Goal: Task Accomplishment & Management: Complete application form

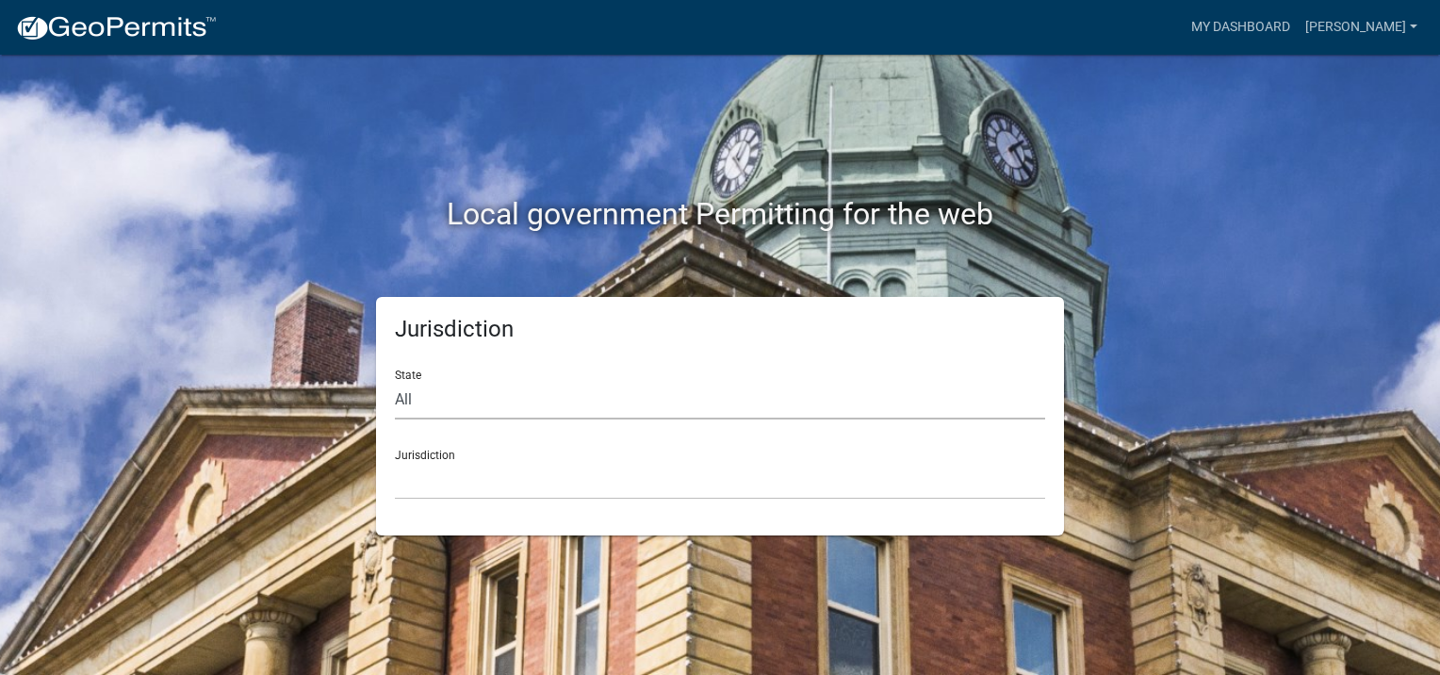
click at [426, 401] on select "All [US_STATE] [US_STATE] [US_STATE] [US_STATE] [US_STATE] [US_STATE] [US_STATE…" at bounding box center [720, 400] width 650 height 39
select select "[US_STATE]"
click at [395, 381] on select "All [US_STATE] [US_STATE] [US_STATE] [US_STATE] [US_STATE] [US_STATE] [US_STATE…" at bounding box center [720, 400] width 650 height 39
click at [406, 486] on select "City of [GEOGRAPHIC_DATA], [US_STATE] City of [GEOGRAPHIC_DATA], [US_STATE] Cit…" at bounding box center [720, 480] width 650 height 39
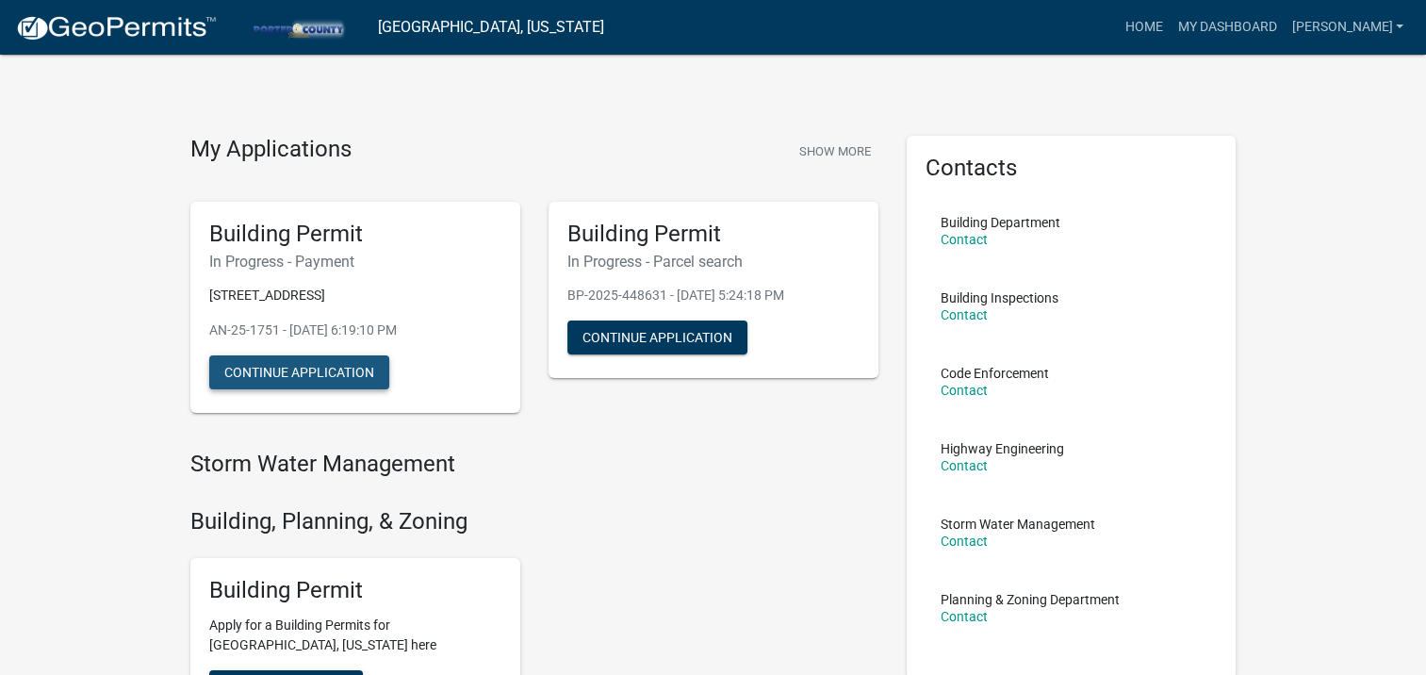
click at [324, 374] on button "Continue Application" at bounding box center [299, 372] width 180 height 34
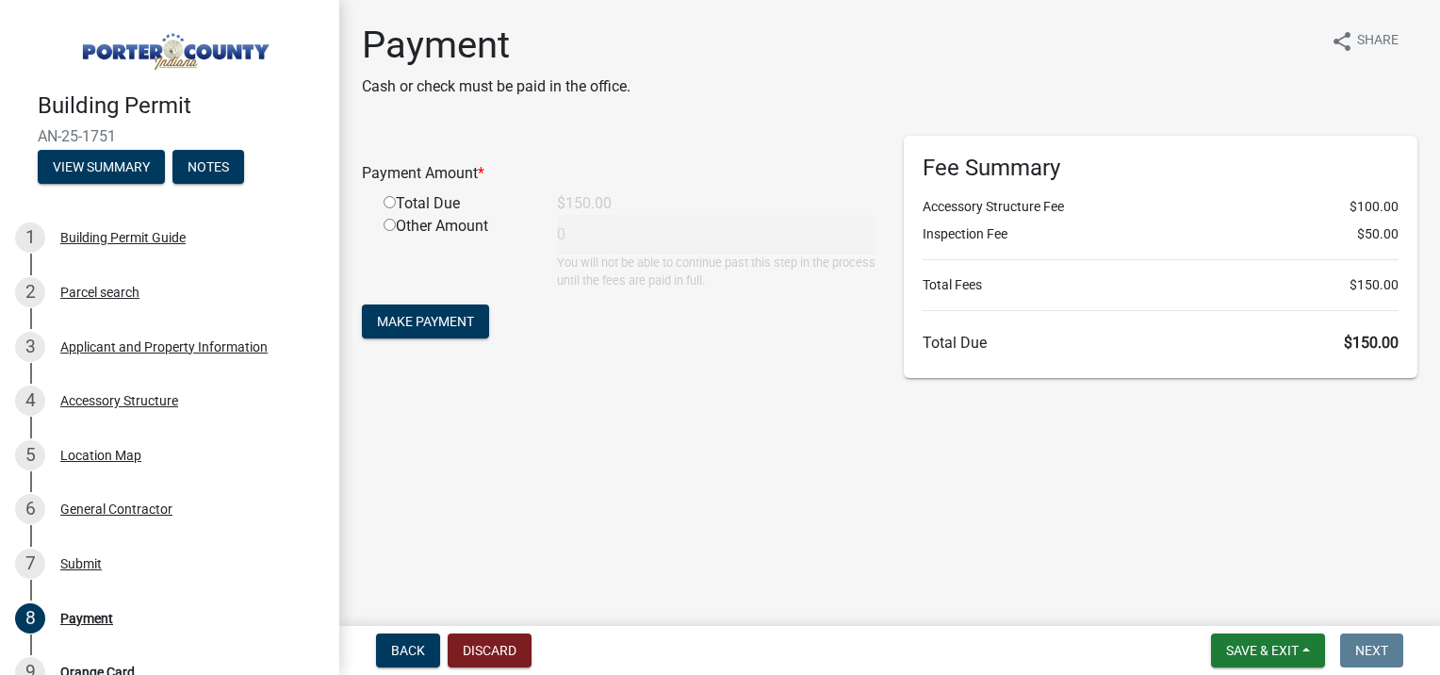
click at [387, 203] on input "radio" at bounding box center [390, 202] width 12 height 12
radio input "true"
type input "150"
click at [403, 315] on span "Make Payment" at bounding box center [425, 321] width 97 height 15
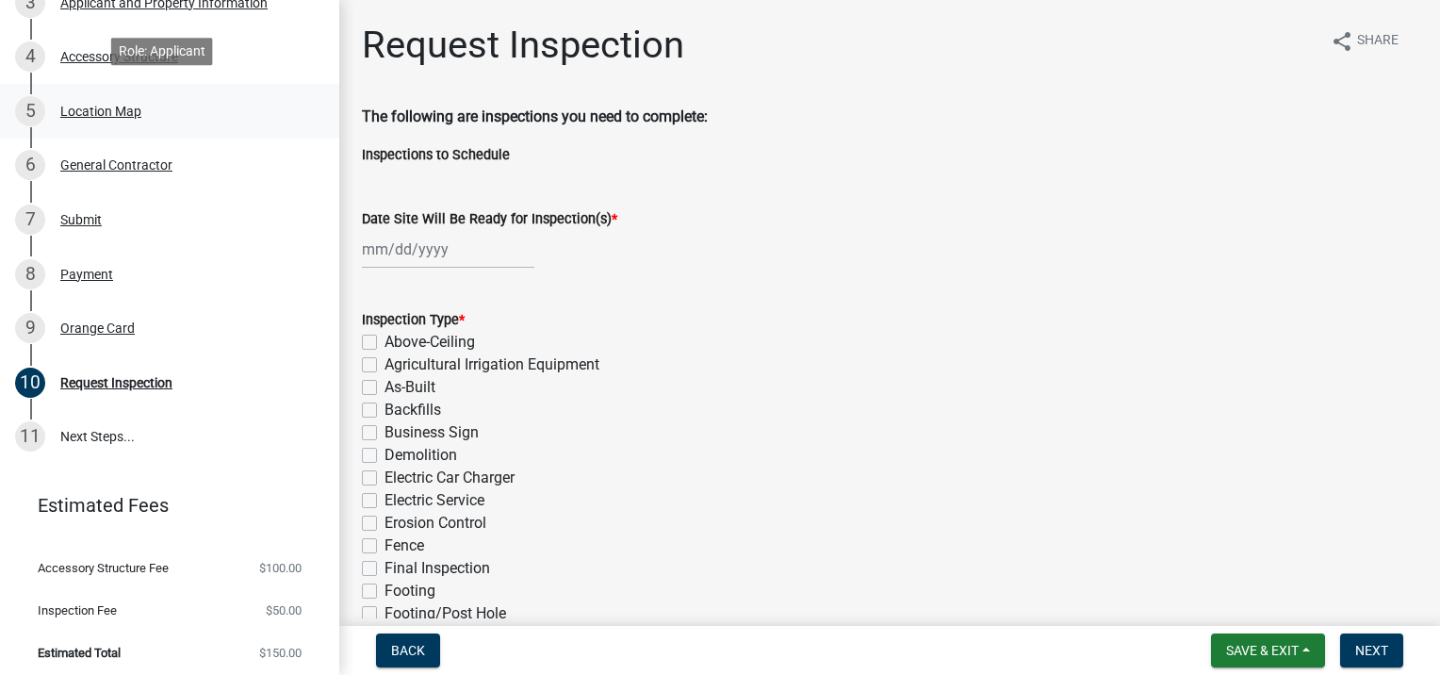
scroll to position [348, 0]
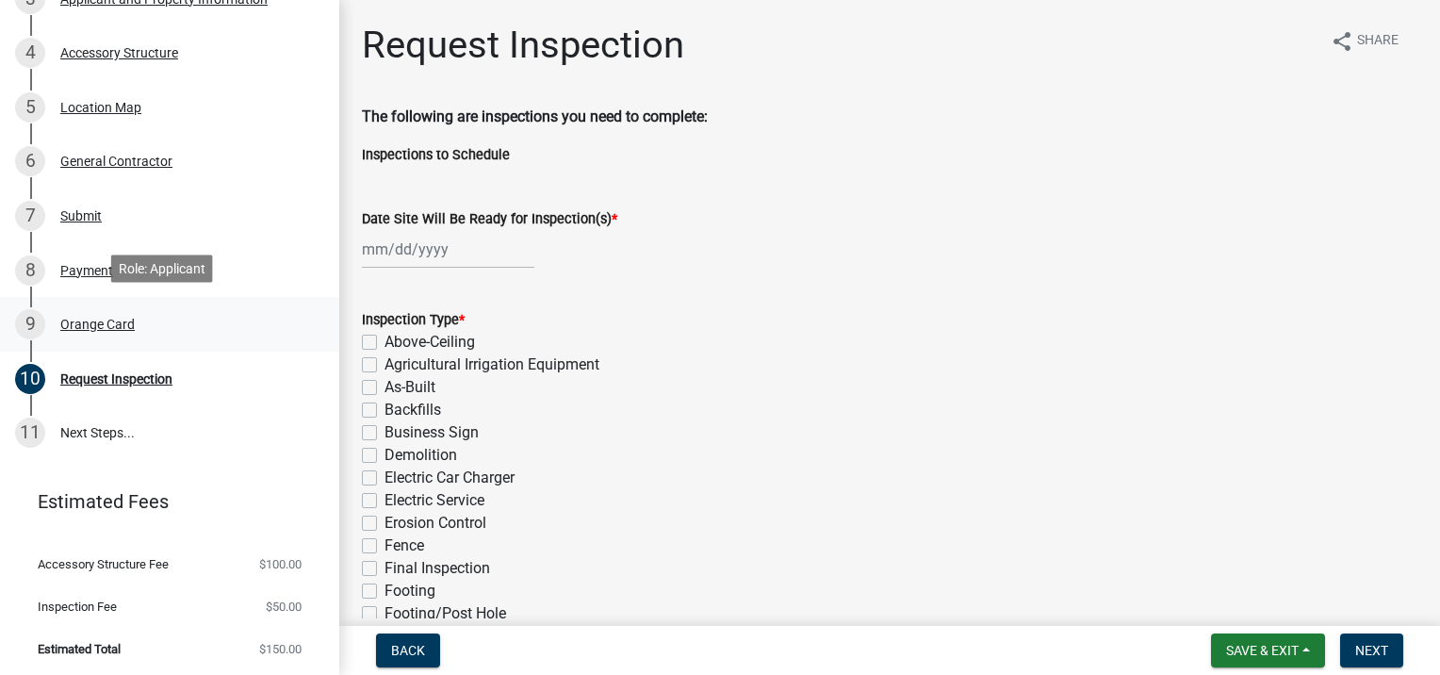
click at [66, 320] on div "Orange Card" at bounding box center [97, 324] width 74 height 13
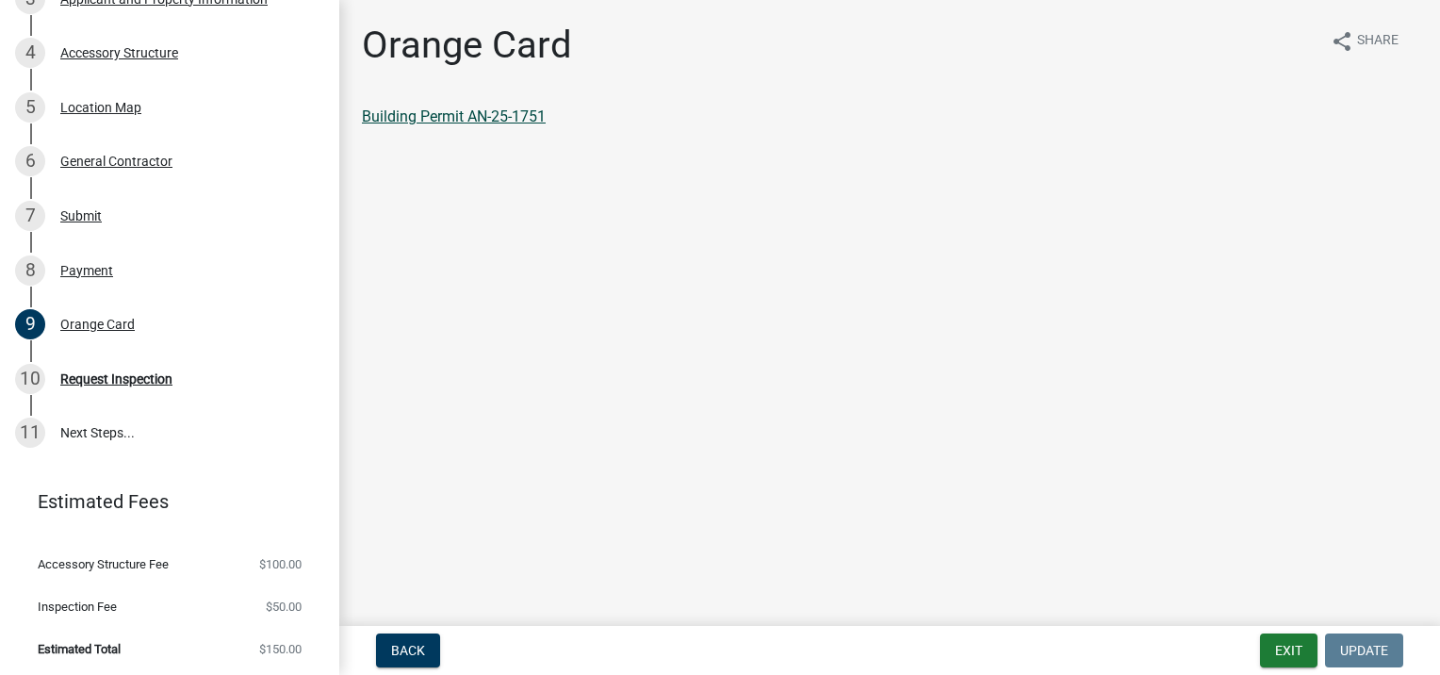
click at [470, 114] on link "Building Permit AN-25-1751" at bounding box center [454, 116] width 184 height 18
